Goal: Entertainment & Leisure: Consume media (video, audio)

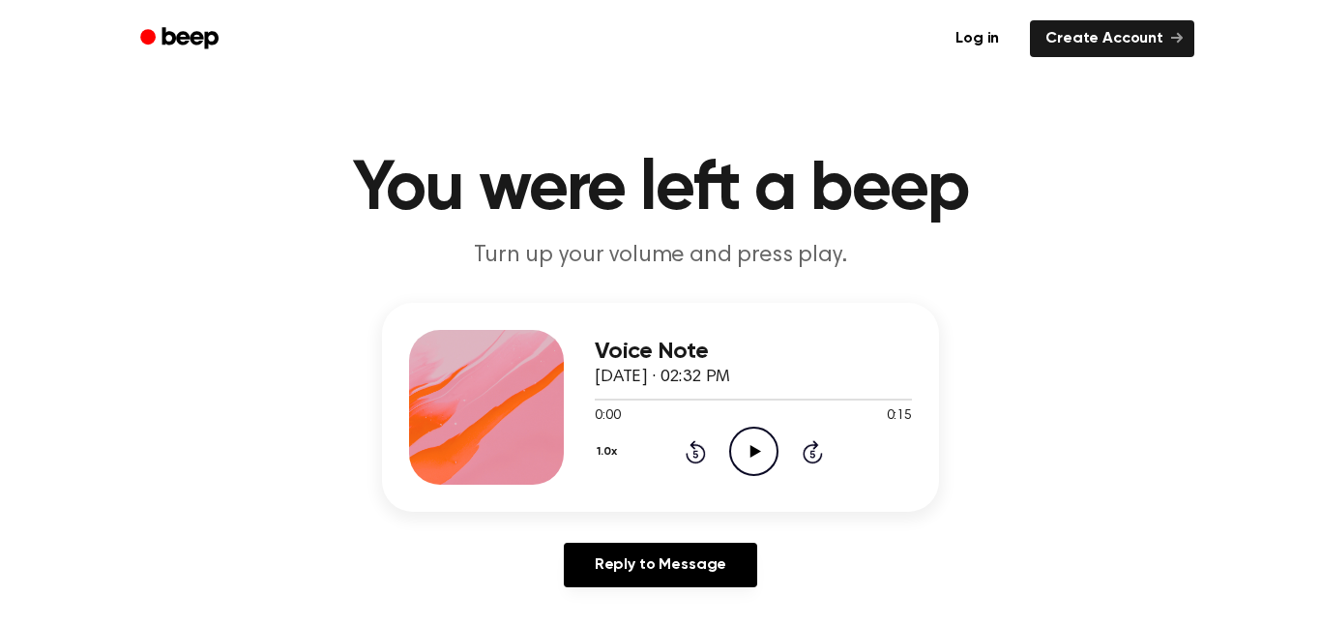
click at [757, 442] on icon "Play Audio" at bounding box center [753, 451] width 49 height 49
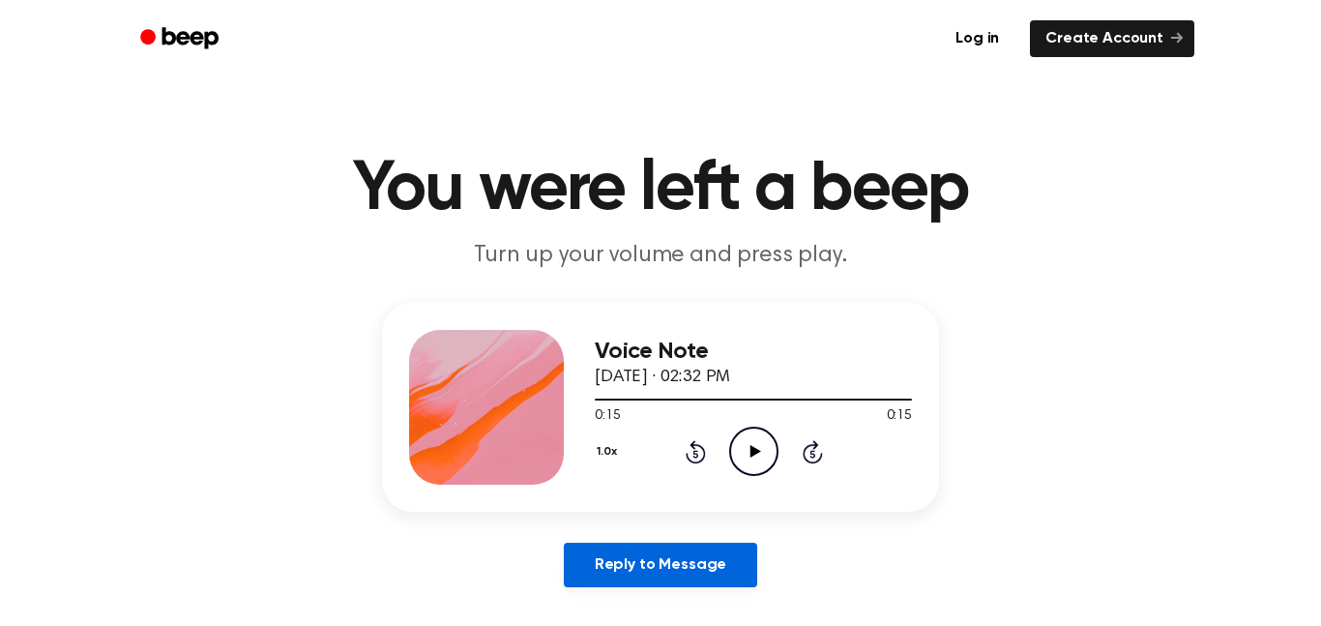
click at [645, 558] on link "Reply to Message" at bounding box center [660, 565] width 193 height 44
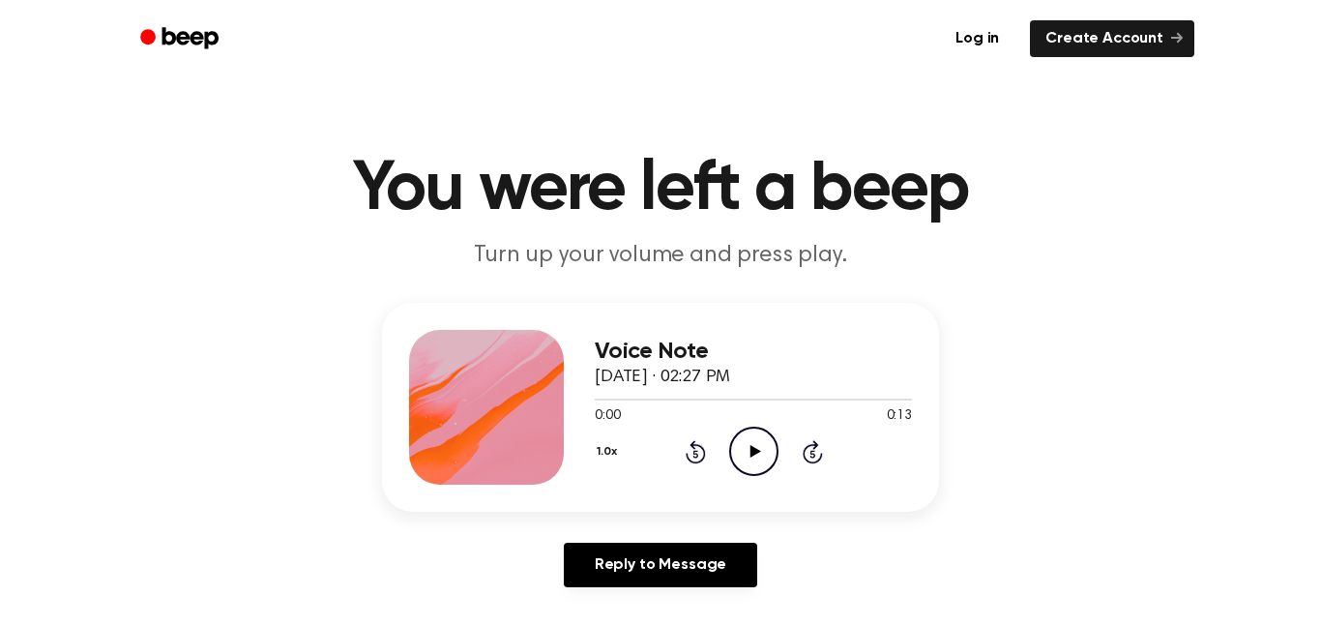
click at [762, 431] on icon "Play Audio" at bounding box center [753, 451] width 49 height 49
click at [762, 431] on icon "Pause Audio" at bounding box center [753, 451] width 49 height 49
drag, startPoint x: 634, startPoint y: 396, endPoint x: 516, endPoint y: 406, distance: 118.5
click at [516, 406] on div "Voice Note September 11, 2023 · 02:27 PM 0:10 0:13 Your browser does not suppor…" at bounding box center [660, 407] width 557 height 209
drag, startPoint x: 841, startPoint y: 403, endPoint x: 534, endPoint y: 426, distance: 307.5
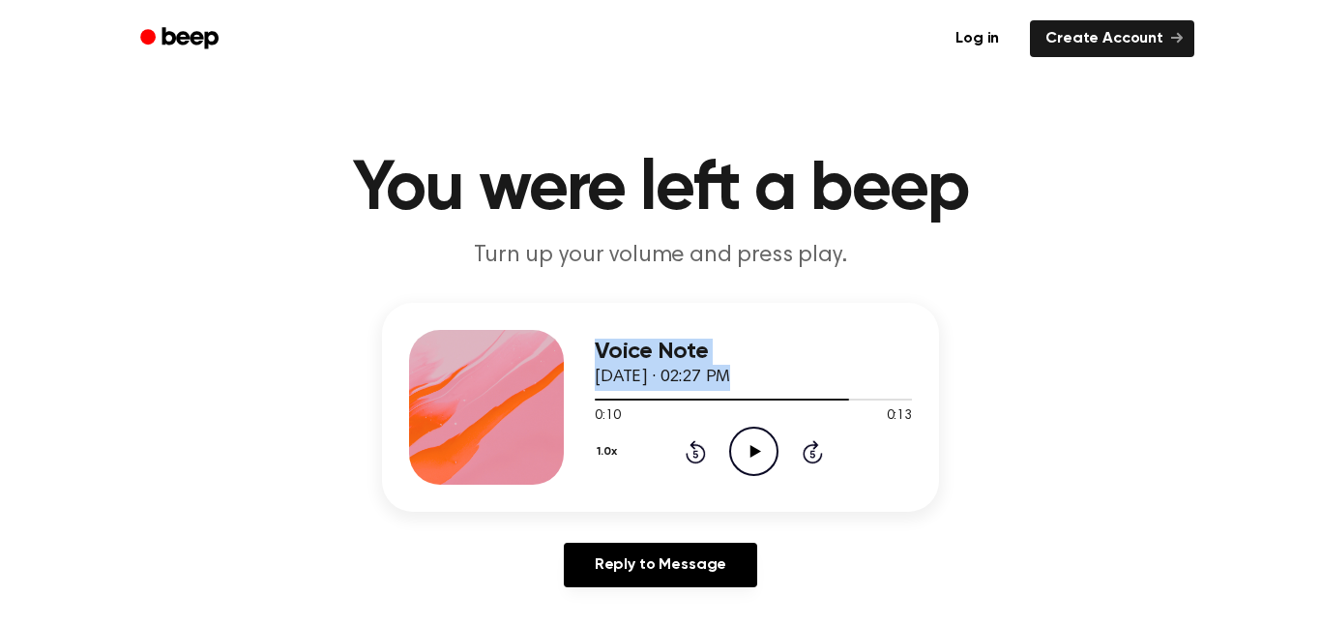
click at [534, 426] on div "Voice Note September 11, 2023 · 02:27 PM 0:10 0:13 Your browser does not suppor…" at bounding box center [660, 407] width 557 height 209
click at [696, 448] on icon "Rewind 5 seconds" at bounding box center [695, 451] width 21 height 25
click at [697, 450] on icon "Rewind 5 seconds" at bounding box center [695, 451] width 21 height 25
click at [694, 448] on icon at bounding box center [696, 451] width 20 height 23
click at [723, 447] on div "1.0x Rewind 5 seconds Play Audio Skip 5 seconds" at bounding box center [753, 451] width 317 height 49
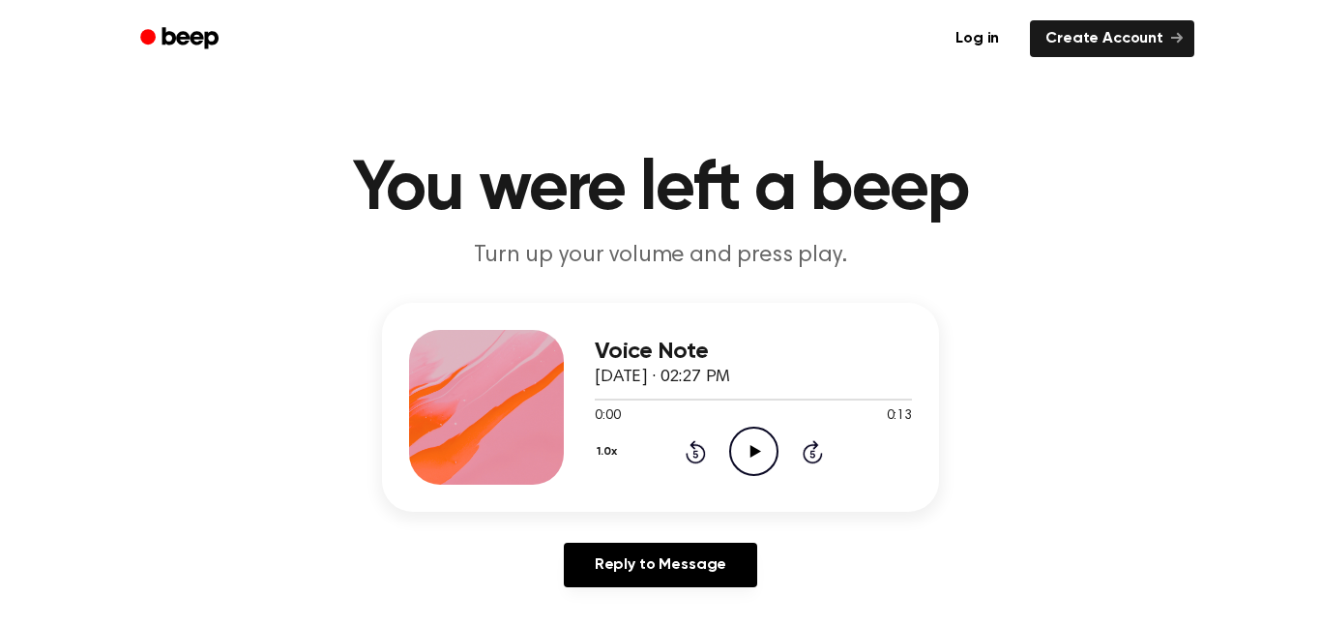
click at [739, 460] on icon "Play Audio" at bounding box center [753, 451] width 49 height 49
click at [737, 446] on icon "Play Audio" at bounding box center [753, 451] width 49 height 49
click at [758, 460] on icon "Play Audio" at bounding box center [753, 451] width 49 height 49
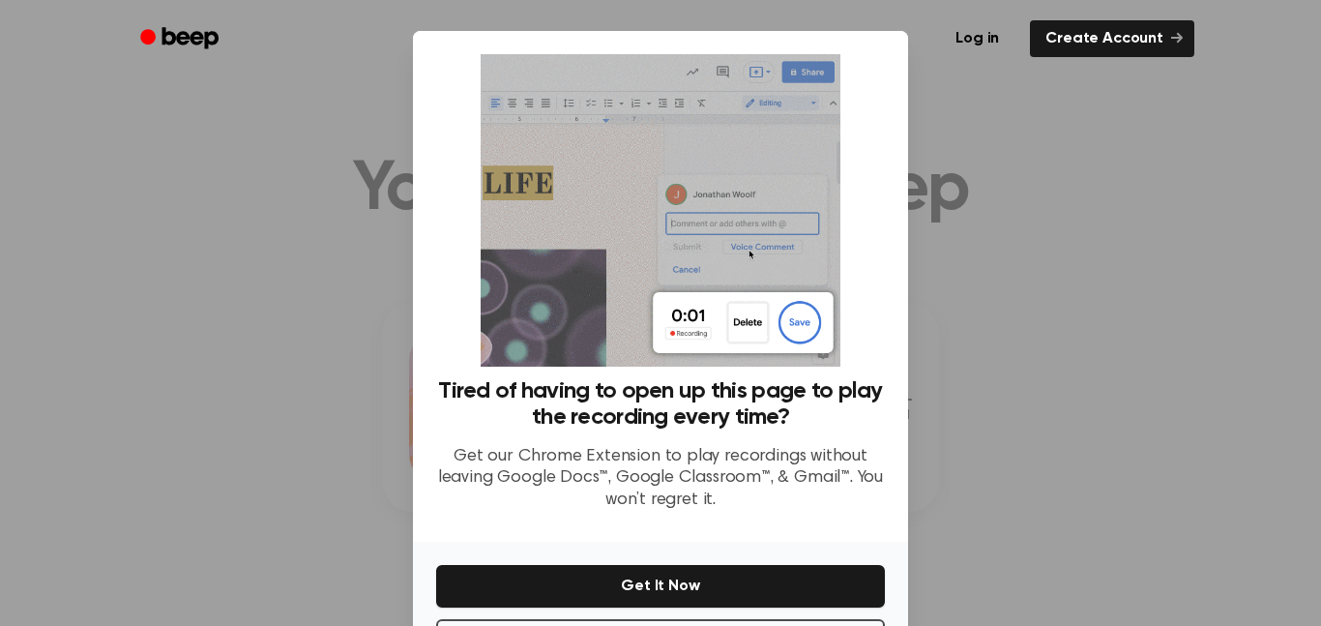
click at [995, 134] on div at bounding box center [660, 313] width 1321 height 626
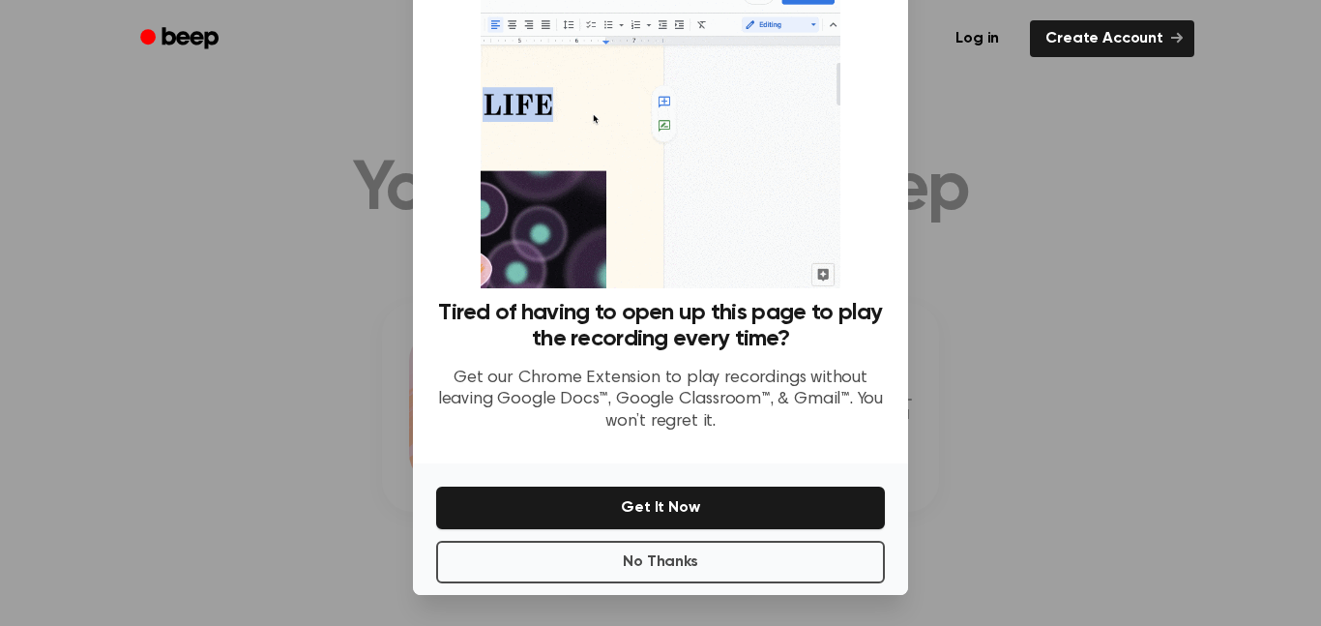
scroll to position [76, 0]
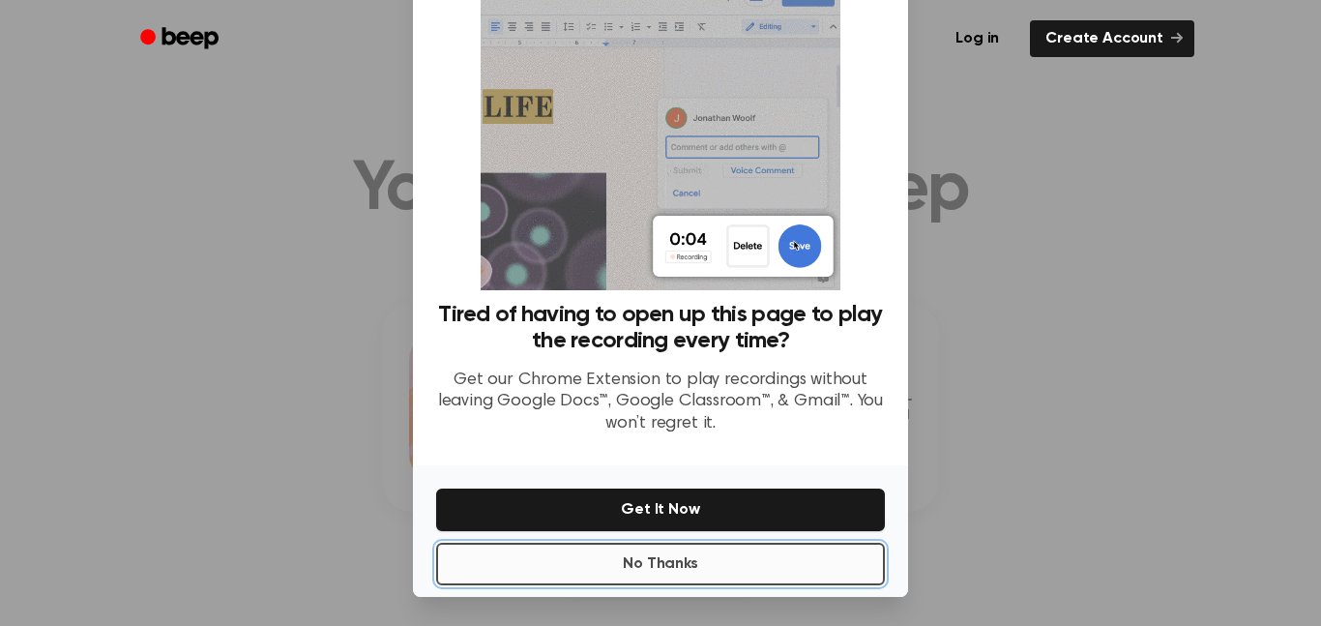
click at [811, 558] on button "No Thanks" at bounding box center [660, 564] width 449 height 43
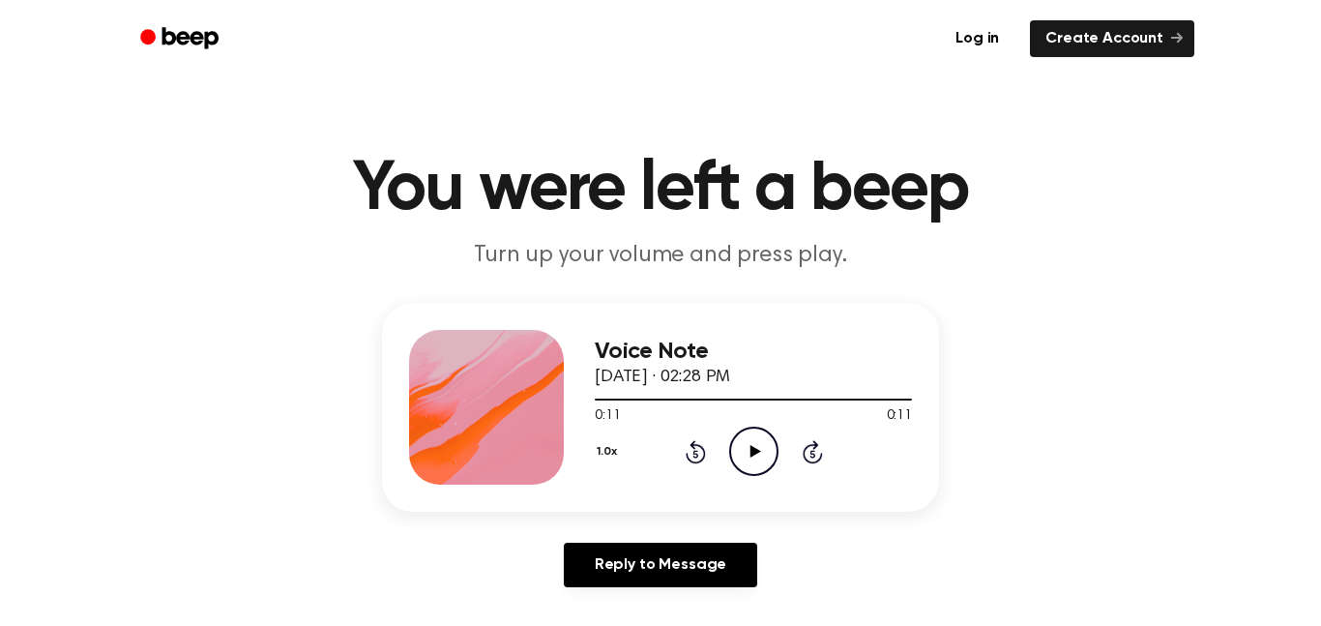
click at [748, 458] on icon "Play Audio" at bounding box center [753, 451] width 49 height 49
click at [763, 459] on icon "Play Audio" at bounding box center [753, 451] width 49 height 49
click at [743, 454] on icon "Play Audio" at bounding box center [753, 451] width 49 height 49
click at [741, 440] on icon "Play Audio" at bounding box center [753, 451] width 49 height 49
click at [743, 451] on icon "Play Audio" at bounding box center [753, 451] width 49 height 49
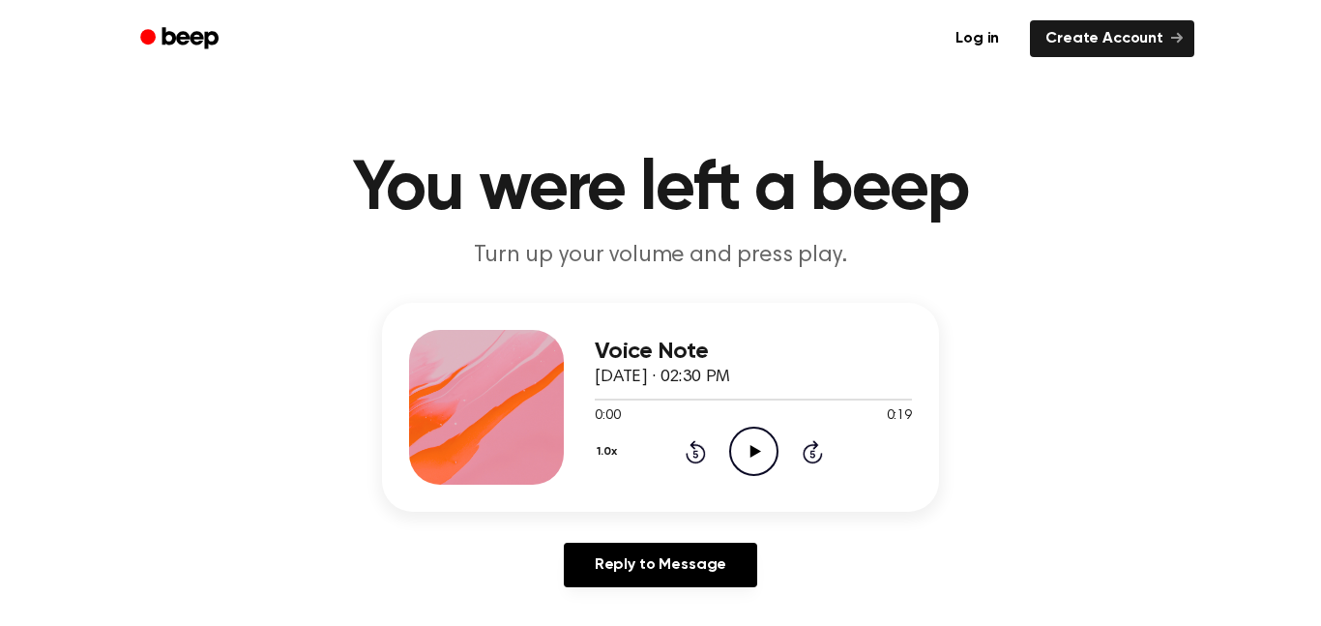
click at [735, 444] on icon "Play Audio" at bounding box center [753, 451] width 49 height 49
click at [744, 465] on icon "Play Audio" at bounding box center [753, 451] width 49 height 49
click at [738, 431] on icon "Play Audio" at bounding box center [753, 451] width 49 height 49
click at [731, 451] on icon "Play Audio" at bounding box center [753, 451] width 49 height 49
click at [731, 451] on icon "Pause Audio" at bounding box center [753, 451] width 49 height 49
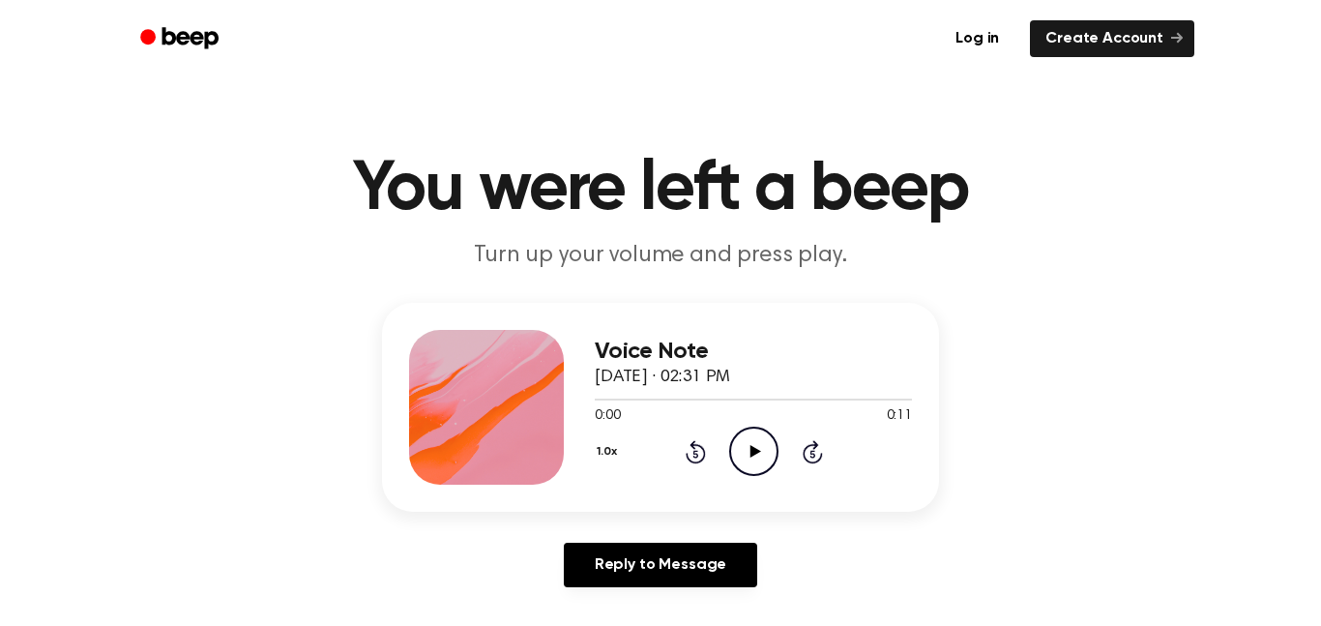
click at [750, 473] on icon "Play Audio" at bounding box center [753, 451] width 49 height 49
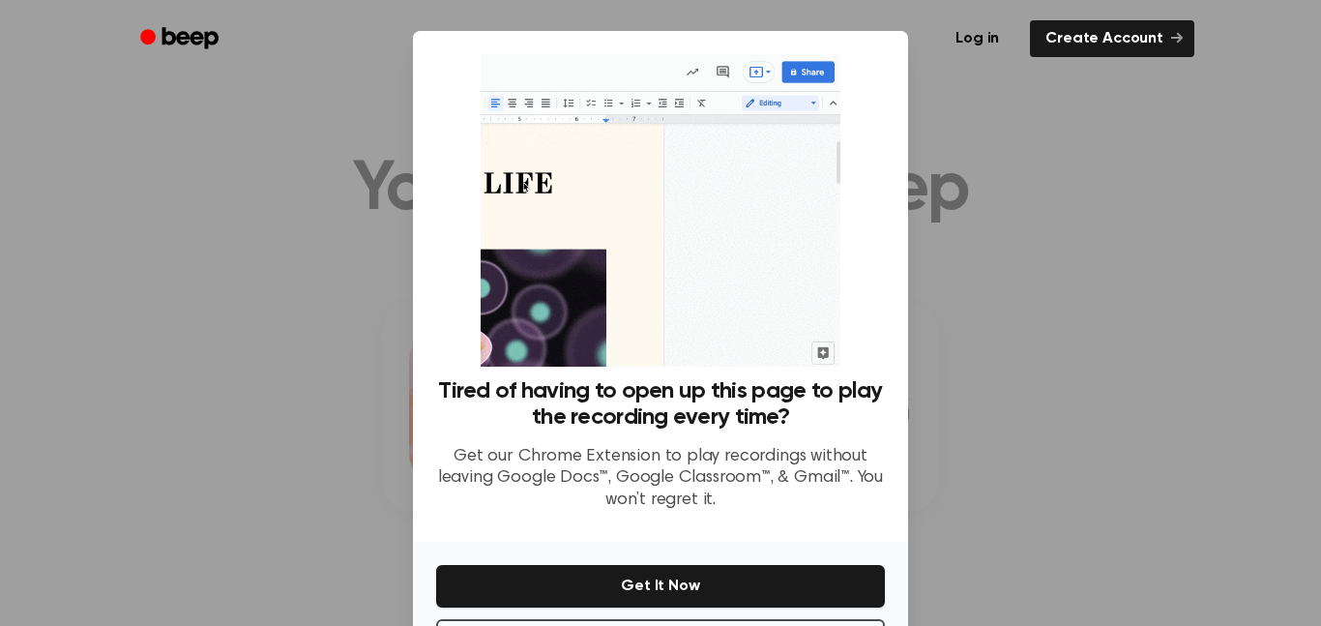
scroll to position [78, 0]
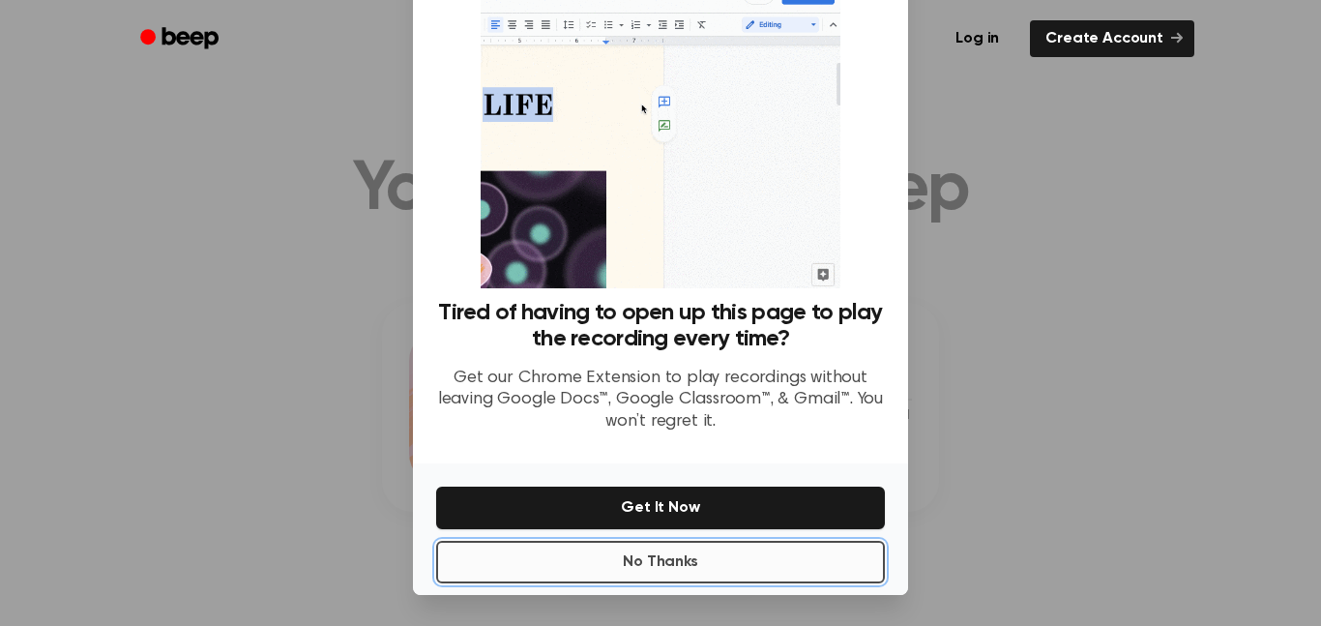
click at [781, 555] on button "No Thanks" at bounding box center [660, 562] width 449 height 43
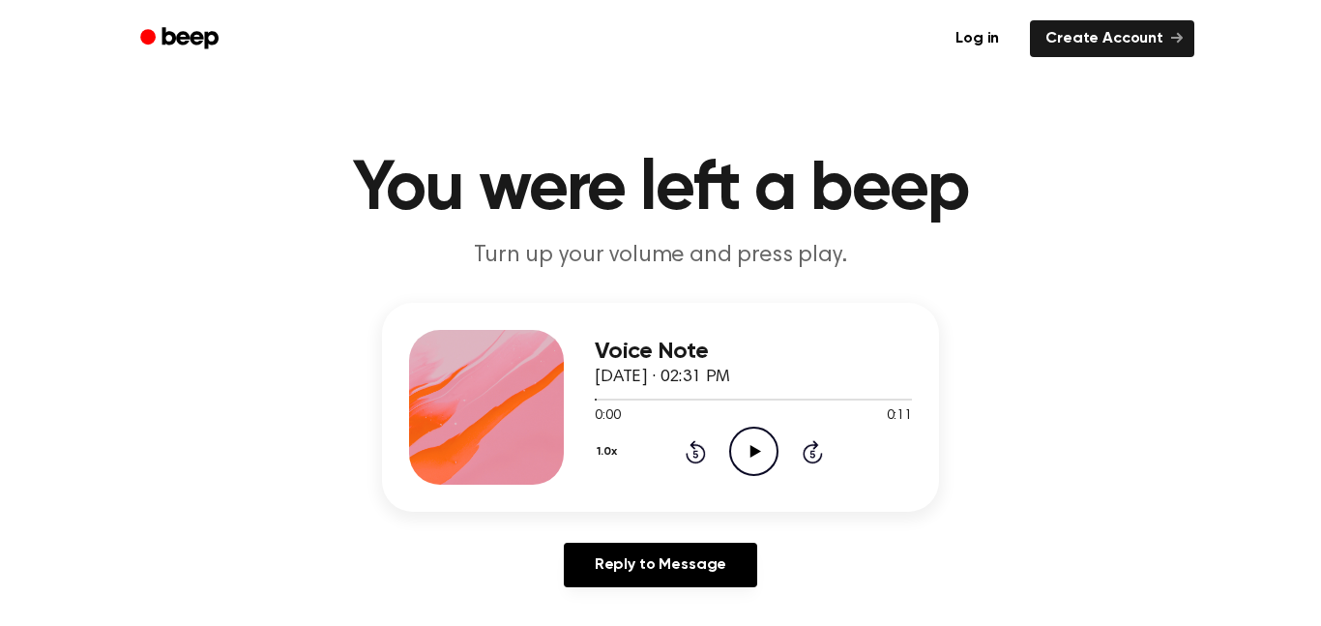
click at [768, 457] on icon "Play Audio" at bounding box center [753, 451] width 49 height 49
